Goal: Transaction & Acquisition: Obtain resource

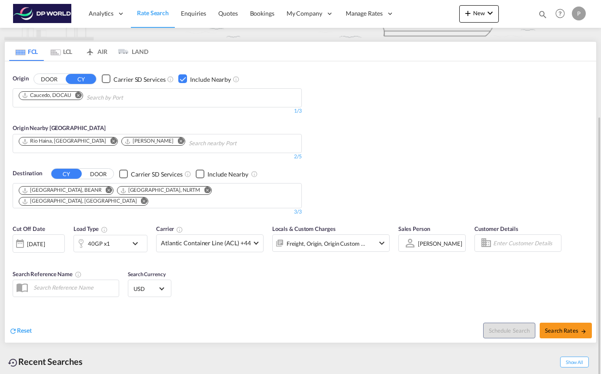
scroll to position [141, 0]
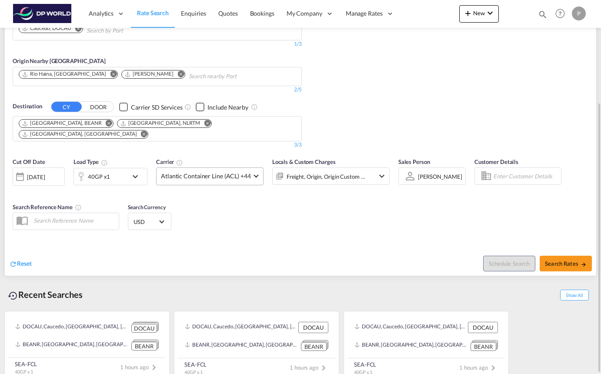
click at [254, 171] on md-select-value "Atlantic Container Line (ACL) +44" at bounding box center [210, 176] width 107 height 17
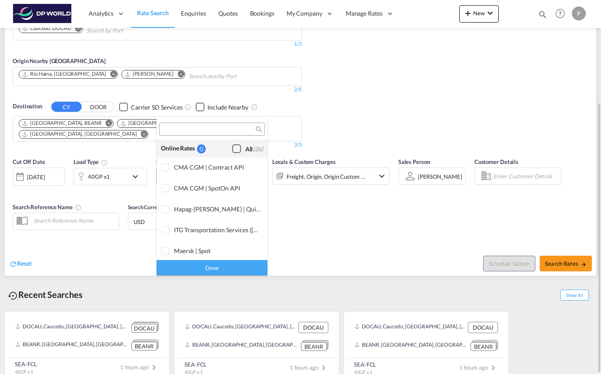
scroll to position [531, 0]
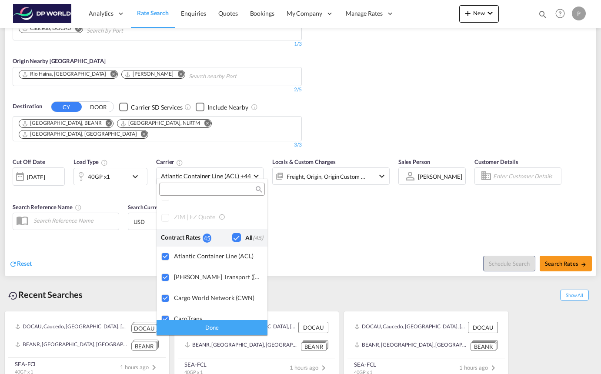
click at [299, 224] on md-backdrop at bounding box center [300, 187] width 601 height 374
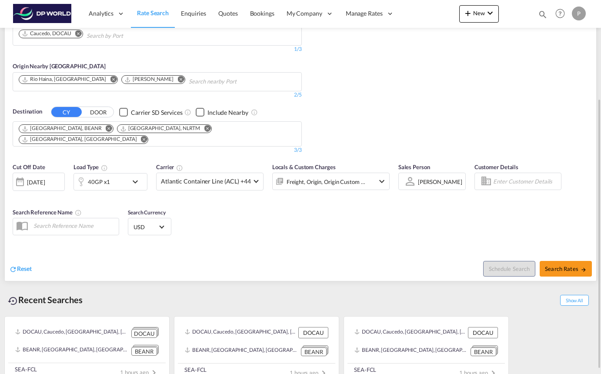
scroll to position [142, 0]
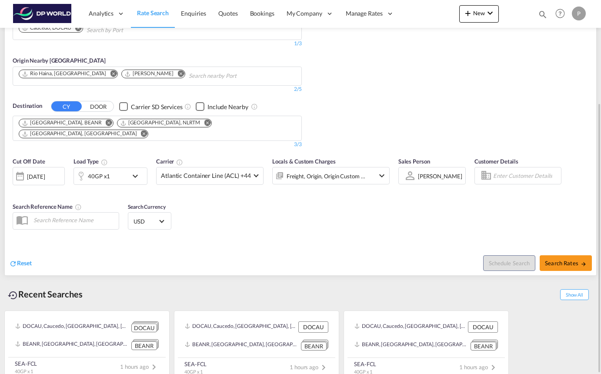
click at [37, 173] on div "[DATE]" at bounding box center [36, 177] width 18 height 8
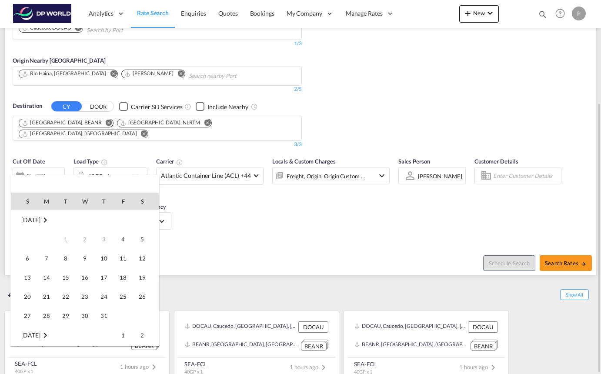
scroll to position [346, 0]
click at [108, 239] on span "9" at bounding box center [103, 239] width 17 height 17
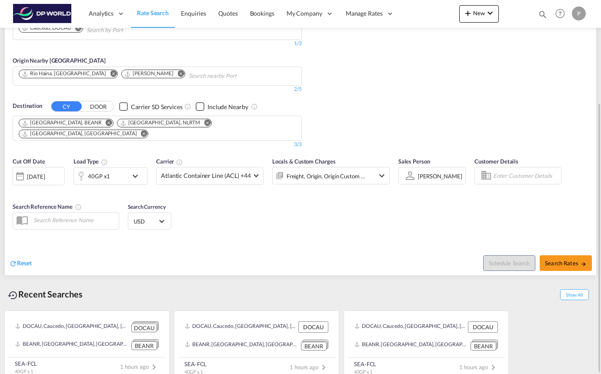
click at [277, 201] on div "Cut Off Date [DATE] [DATE] Load Type 40GP x1 Carrier Atlantic Container Line (A…" at bounding box center [301, 195] width 592 height 85
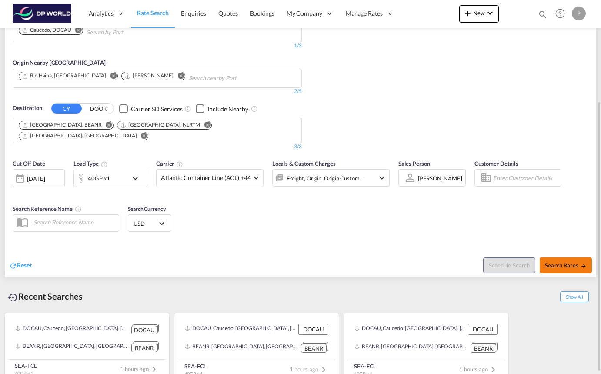
click at [563, 262] on span "Search Rates" at bounding box center [566, 265] width 42 height 7
type input "DOCAU to BEANR,NLRTM,FRLEH / [DATE]"
